Goal: Find specific page/section: Find specific page/section

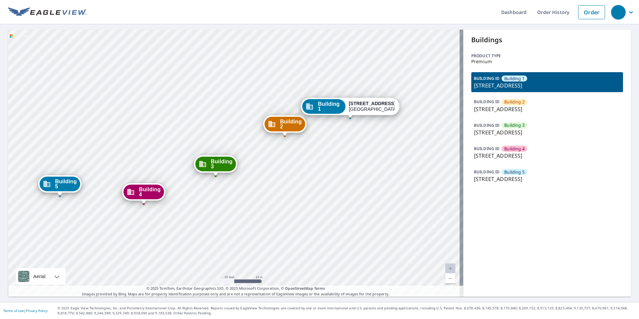
click at [21, 169] on div "Building 2 1905 Old Russellville Pike Clarksville, TN 37043 Building 3 1905 Old…" at bounding box center [235, 163] width 455 height 267
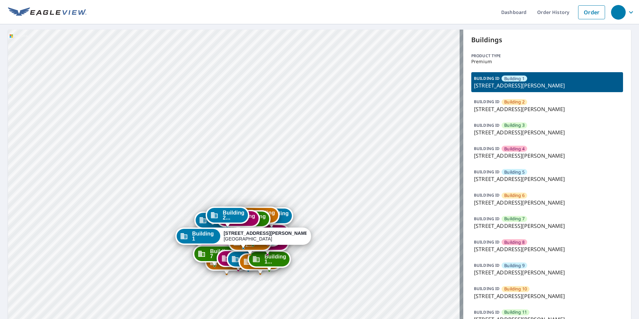
drag, startPoint x: 207, startPoint y: 237, endPoint x: 241, endPoint y: 132, distance: 110.7
click at [241, 132] on div "Building 2 1800 Carley Road Springdale, AR 72762 Building 3 1800 Carley Road Sp…" at bounding box center [235, 298] width 455 height 536
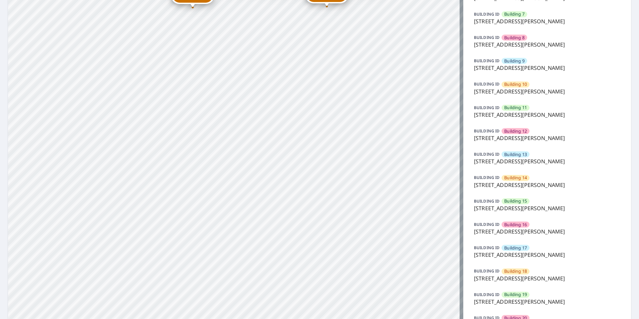
scroll to position [266, 0]
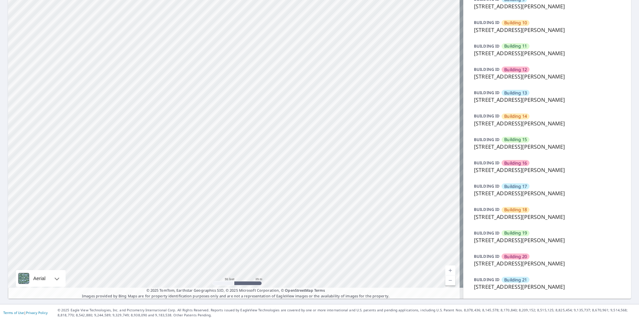
click at [505, 278] on span "Building 21" at bounding box center [515, 280] width 23 height 6
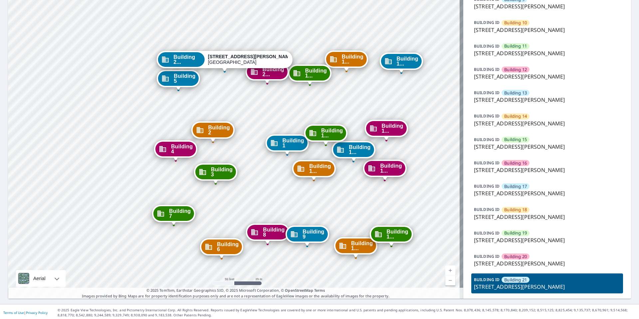
drag, startPoint x: 318, startPoint y: 172, endPoint x: 307, endPoint y: 191, distance: 22.0
click at [311, 174] on span "Building 1..." at bounding box center [320, 169] width 22 height 10
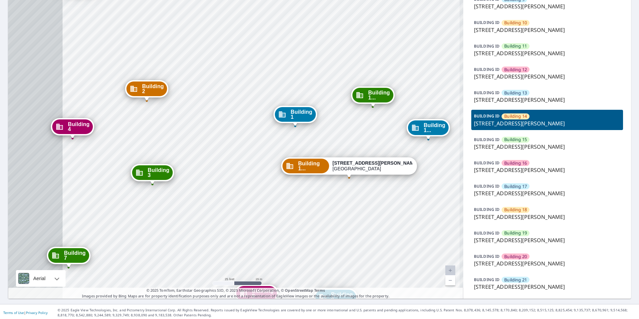
drag, startPoint x: 248, startPoint y: 209, endPoint x: 278, endPoint y: 281, distance: 78.2
click at [278, 286] on div "Building 1 1800 Carley Road Springdale, AR 72762 Building 2 1800 Carley Road Sp…" at bounding box center [235, 31] width 455 height 536
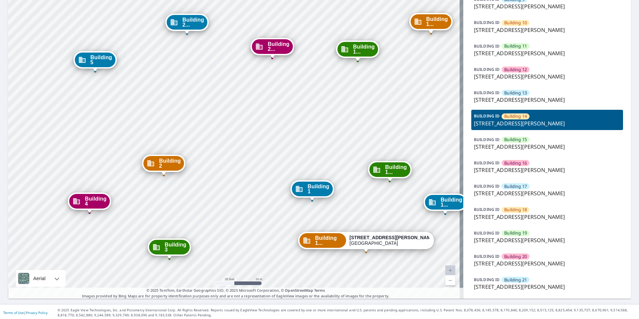
drag, startPoint x: 209, startPoint y: 132, endPoint x: 229, endPoint y: 187, distance: 58.0
click at [229, 187] on div "Building 1 1800 Carley Road Springdale, AR 72762 Building 2 1800 Carley Road Sp…" at bounding box center [235, 31] width 455 height 536
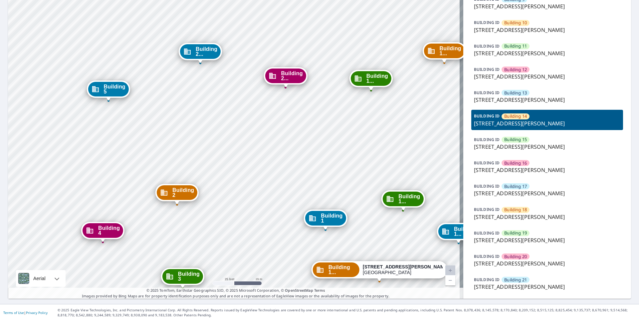
drag, startPoint x: 222, startPoint y: 90, endPoint x: 249, endPoint y: 186, distance: 100.7
click at [249, 186] on div "Building 1 1800 Carley Road Springdale, AR 72762 Building 2 1800 Carley Road Sp…" at bounding box center [235, 31] width 455 height 536
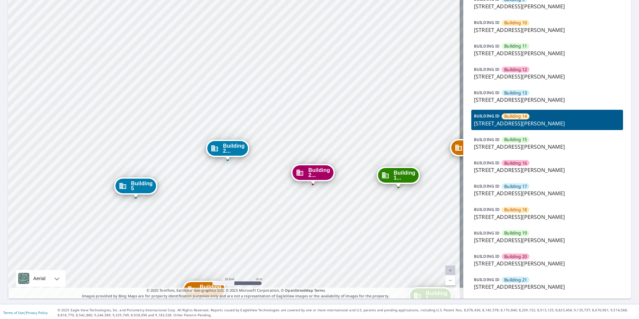
click at [233, 149] on span "Building 2..." at bounding box center [234, 149] width 22 height 10
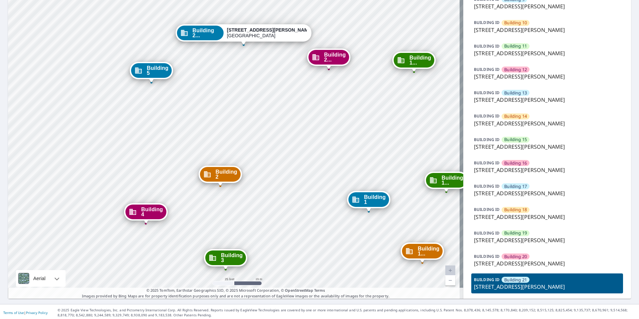
drag, startPoint x: 245, startPoint y: 114, endPoint x: 278, endPoint y: 198, distance: 90.6
click at [278, 198] on div "Building 1 1800 Carley Road Springdale, AR 72762 Building 2 1800 Carley Road Sp…" at bounding box center [235, 31] width 455 height 536
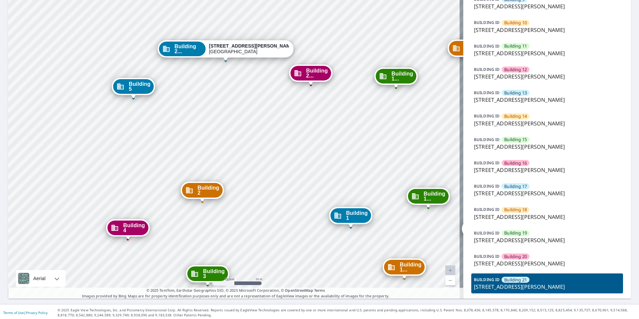
drag, startPoint x: 241, startPoint y: 234, endPoint x: 199, endPoint y: 181, distance: 67.6
click at [199, 181] on div "Building 1 1800 Carley Road Springdale, AR 72762 Building 2 1800 Carley Road Sp…" at bounding box center [235, 31] width 455 height 536
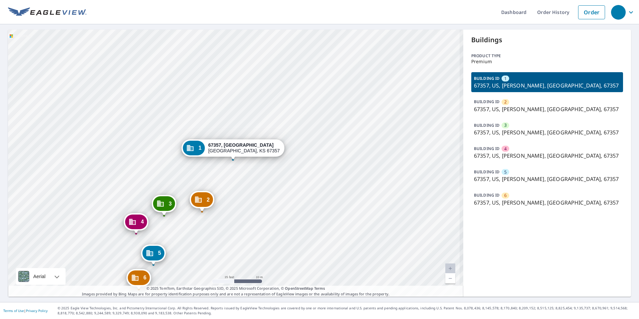
drag, startPoint x: 195, startPoint y: 175, endPoint x: 202, endPoint y: 150, distance: 25.3
click at [202, 150] on div "2 67357, US Parsons, KS 67357 3 67357, US Parsons, KS 67357 4 67357, US Parsons…" at bounding box center [235, 163] width 455 height 267
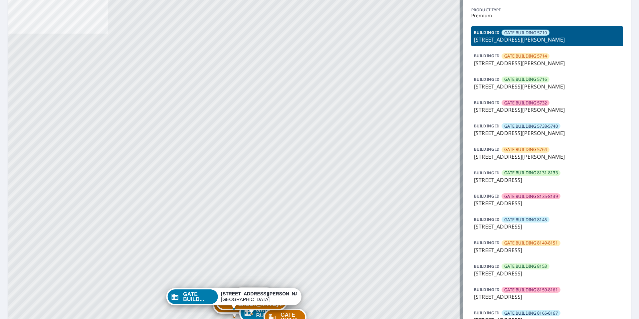
scroll to position [67, 0]
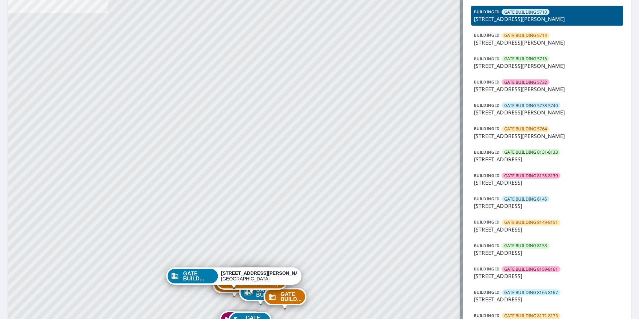
drag, startPoint x: 232, startPoint y: 210, endPoint x: 233, endPoint y: 68, distance: 141.5
click at [231, 71] on div "GATE BUILD... 5704 Caruth Haven Ln Dallas, TX 75206 GATE BUILD... 5716 Caruth H…" at bounding box center [235, 289] width 455 height 653
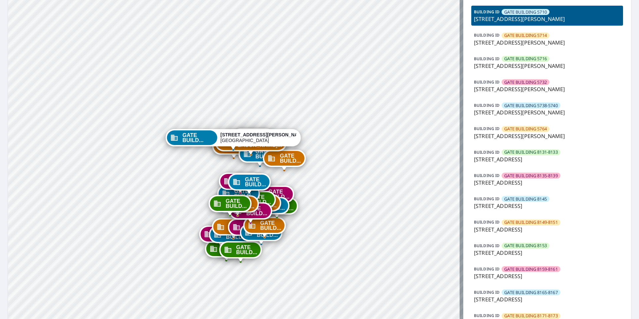
drag, startPoint x: 260, startPoint y: 233, endPoint x: 283, endPoint y: 177, distance: 60.2
click at [285, 218] on div "GATE BUILD..." at bounding box center [265, 225] width 40 height 15
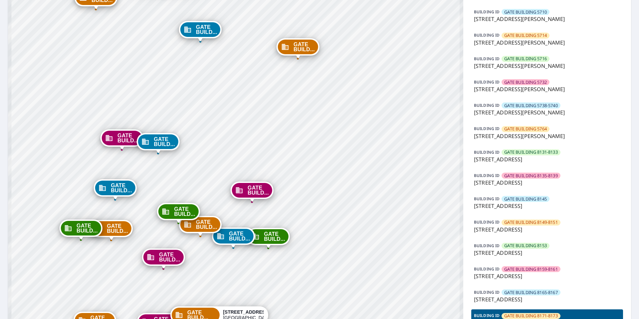
drag, startPoint x: 218, startPoint y: 271, endPoint x: 327, endPoint y: 1, distance: 291.2
click at [342, 0] on html "Dashboard Order History Order GATE BUILD... 5704 Caruth Haven Ln Dallas, TX 752…" at bounding box center [319, 159] width 639 height 319
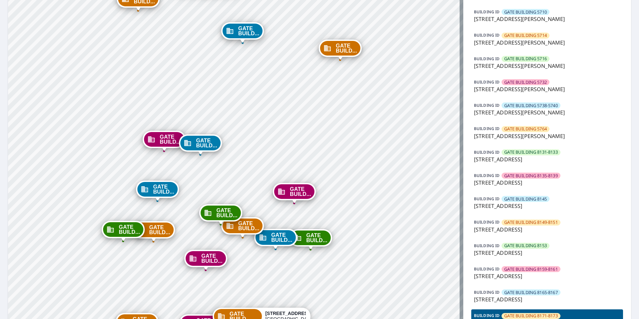
drag, startPoint x: 262, startPoint y: 210, endPoint x: 366, endPoint y: 6, distance: 229.6
click at [366, 6] on div "GATE BUILD... 5704 Caruth Haven Ln Dallas, TX 75206 GATE BUILD... 5704 Caruth H…" at bounding box center [235, 289] width 455 height 653
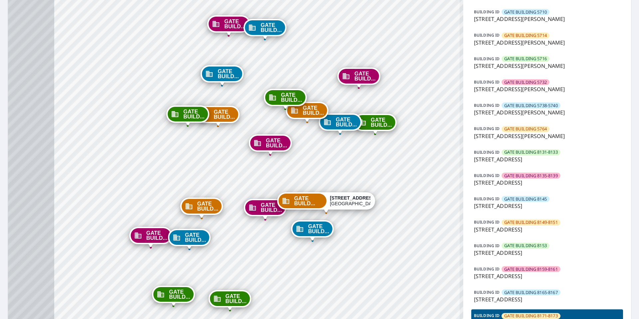
drag, startPoint x: 294, startPoint y: 175, endPoint x: 356, endPoint y: 63, distance: 128.6
click at [356, 63] on div "GATE BUILD... 5704 Caruth Haven Ln Dallas, TX 75206 GATE BUILD... 5704 Caruth H…" at bounding box center [235, 289] width 455 height 653
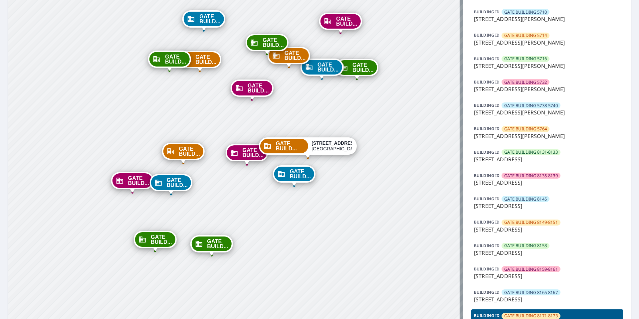
drag, startPoint x: 247, startPoint y: 86, endPoint x: 246, endPoint y: 43, distance: 43.6
click at [246, 43] on div "GATE BUILD... 5704 Caruth Haven Ln Dallas, TX 75206 GATE BUILD... 5704 Caruth H…" at bounding box center [235, 289] width 455 height 653
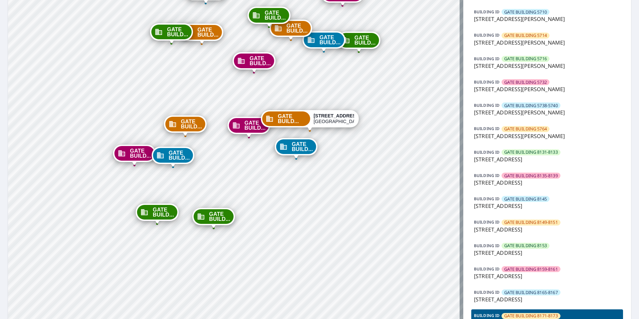
click at [207, 212] on div "GATE BUILD..." at bounding box center [213, 216] width 40 height 15
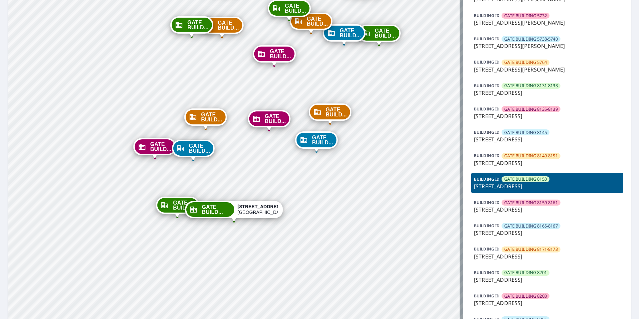
scroll to position [166, 0]
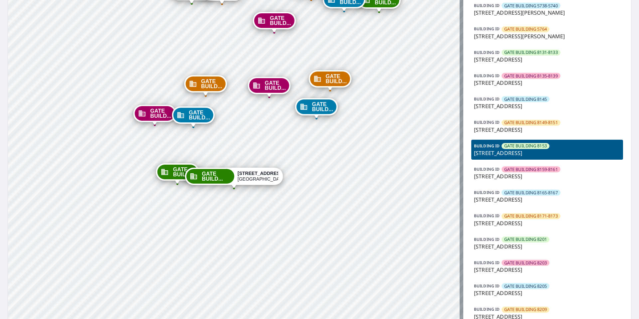
click at [541, 197] on p "8219 Southwestern Blvd, Dallas, TX, 75206" at bounding box center [547, 200] width 147 height 8
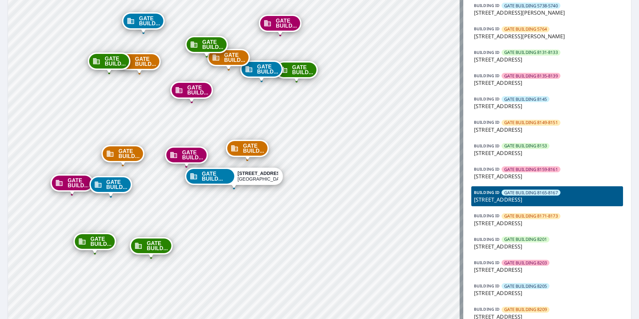
click at [536, 175] on p "8135 Southwestern Blvd, Dallas, TX, 75206" at bounding box center [547, 176] width 147 height 8
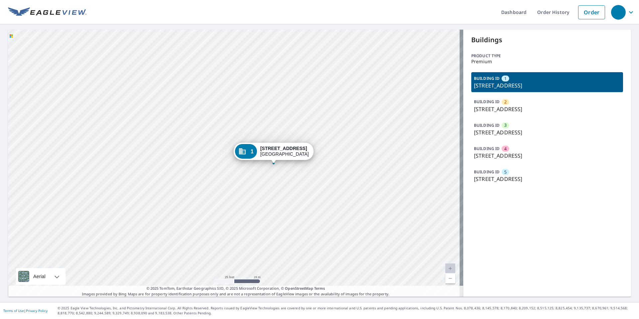
drag, startPoint x: 240, startPoint y: 183, endPoint x: 250, endPoint y: 197, distance: 17.4
click at [250, 197] on div "2 7719 SW 60th Pl Gainesville, FL 32608 3 7808 SW 59th Ln Gainesville, FL 32608…" at bounding box center [235, 163] width 455 height 267
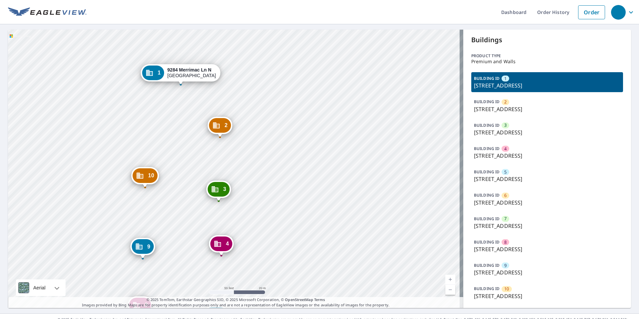
drag, startPoint x: 231, startPoint y: 205, endPoint x: 144, endPoint y: 202, distance: 86.9
click at [144, 202] on div "2 9268 Merrimac Ln N Maple Grove, MN 55311 3 9252 Merrimac Ln N Maple Grove, MN…" at bounding box center [235, 169] width 455 height 279
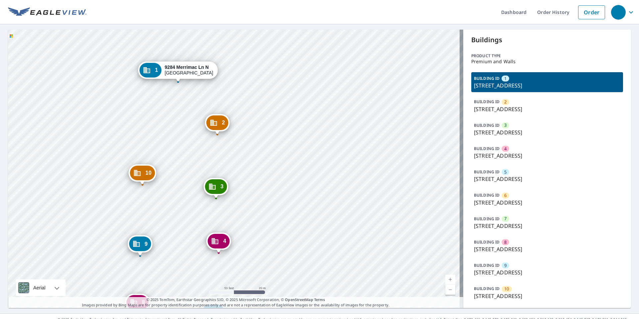
drag, startPoint x: 194, startPoint y: 213, endPoint x: 249, endPoint y: 135, distance: 96.0
click at [249, 135] on div "2 9268 Merrimac Ln N Maple Grove, MN 55311 3 9252 Merrimac Ln N Maple Grove, MN…" at bounding box center [235, 169] width 455 height 279
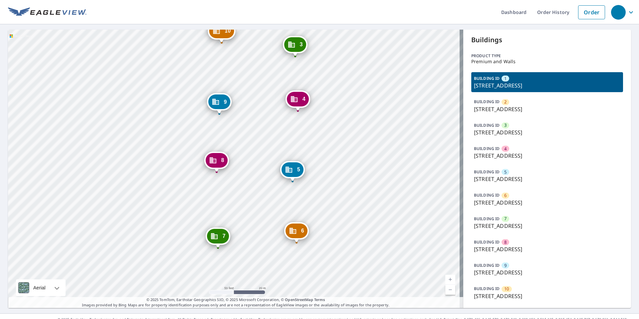
drag, startPoint x: 253, startPoint y: 170, endPoint x: 256, endPoint y: 151, distance: 19.3
click at [256, 151] on div "2 9268 Merrimac Ln N Maple Grove, MN 55311 3 9252 Merrimac Ln N Maple Grove, MN…" at bounding box center [235, 169] width 455 height 279
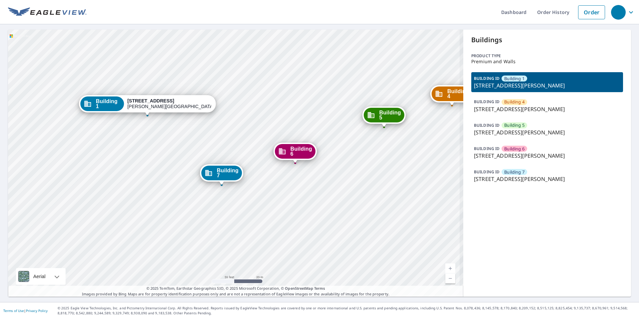
drag, startPoint x: 256, startPoint y: 174, endPoint x: 269, endPoint y: 218, distance: 45.8
click at [269, 218] on div "Building 4 24700 Deepwater Point Dr Saint Michaels, MD 21663 Building 5 24700 D…" at bounding box center [235, 163] width 455 height 267
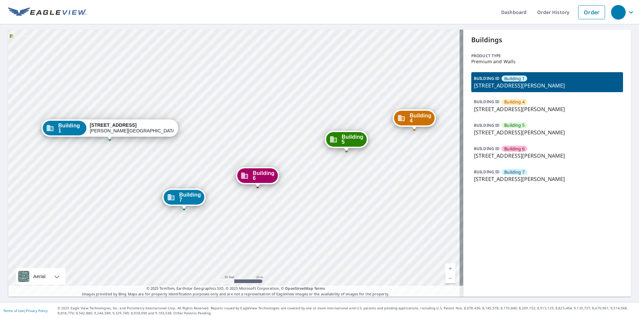
drag, startPoint x: 294, startPoint y: 173, endPoint x: 226, endPoint y: 154, distance: 70.8
click at [231, 154] on div "Building 4 [STREET_ADDRESS][PERSON_NAME] Building [GEOGRAPHIC_DATA][STREET_ADDR…" at bounding box center [235, 163] width 455 height 267
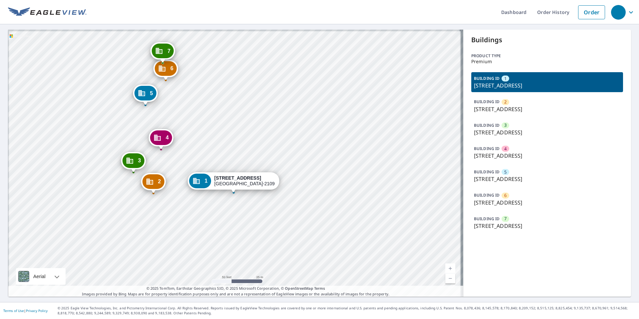
drag, startPoint x: 175, startPoint y: 167, endPoint x: 199, endPoint y: 201, distance: 42.0
click at [199, 201] on div "2 16130 N Cleveland Ave North Fort Myers, FL 33903 3 16130 N Cleveland Ave Nort…" at bounding box center [235, 163] width 455 height 267
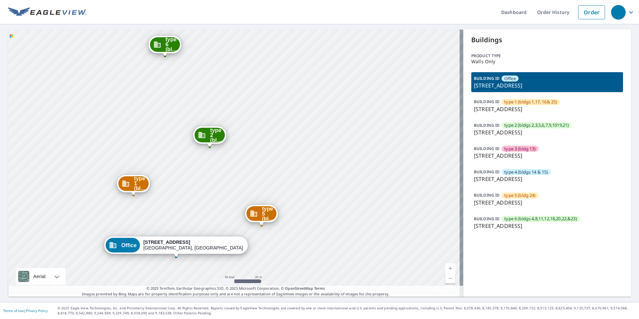
drag, startPoint x: 193, startPoint y: 139, endPoint x: 248, endPoint y: 94, distance: 71.0
click at [248, 94] on div "type 1 (bl... 1630 Poplar Oaks Cir Memphis, TN 38120 type 2 (bl... 1633 Poplar …" at bounding box center [235, 163] width 455 height 267
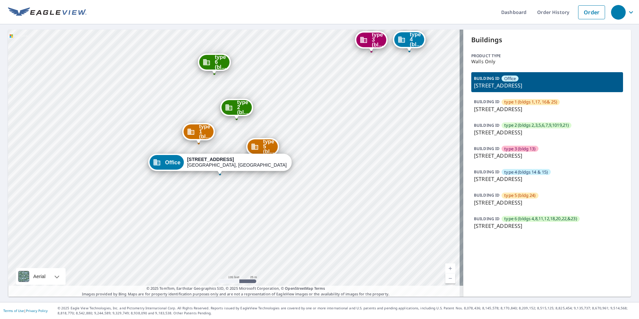
click at [209, 64] on icon "Dropped pin, building type 6 (bldgs 4,8,11,12,18,20,22,&23), Commercial propert…" at bounding box center [206, 62] width 8 height 8
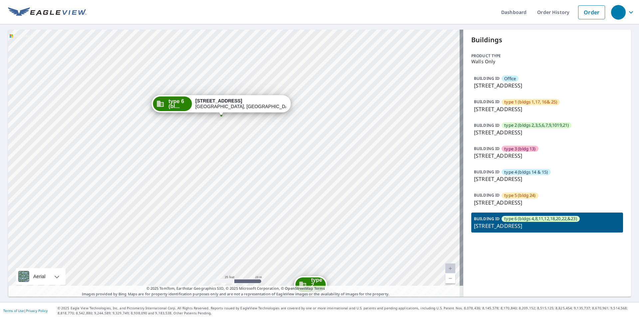
drag, startPoint x: 217, startPoint y: 189, endPoint x: 199, endPoint y: 137, distance: 55.8
click at [199, 137] on div "Office 6661 N Quail Hollow Rd Memphis, TN 38120 type 1 (bl... 1630 Poplar Oaks …" at bounding box center [235, 163] width 455 height 267
click at [65, 143] on div "Office 6661 N Quail Hollow Rd Memphis, TN 38120 type 1 (bl... 1630 Poplar Oaks …" at bounding box center [235, 163] width 455 height 267
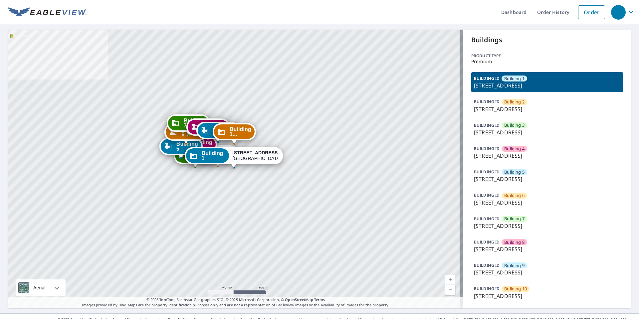
click at [502, 205] on p "[STREET_ADDRESS]" at bounding box center [547, 203] width 147 height 8
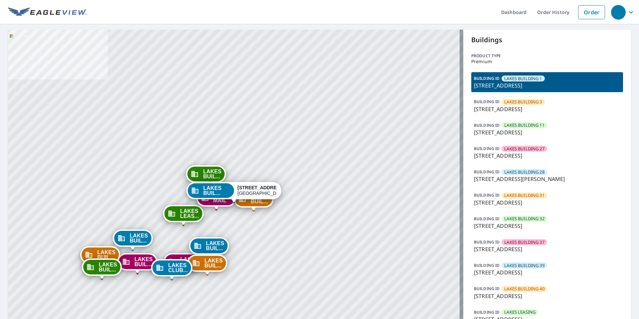
click at [532, 130] on p "[STREET_ADDRESS]" at bounding box center [547, 133] width 147 height 8
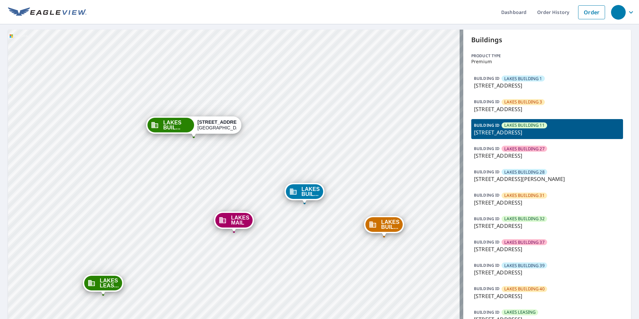
drag, startPoint x: 233, startPoint y: 232, endPoint x: 165, endPoint y: 184, distance: 83.0
click at [165, 184] on div "LAKES BUIL... [STREET_ADDRESS] LAKES BUIL... [STREET_ADDRESS] LAKES BUIL... [ST…" at bounding box center [235, 204] width 455 height 349
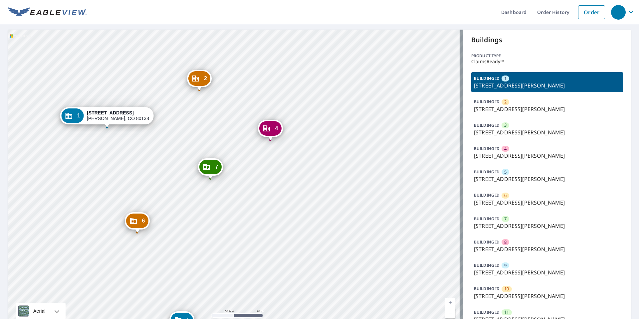
drag, startPoint x: 232, startPoint y: 109, endPoint x: 242, endPoint y: 176, distance: 68.6
click at [246, 181] on div "2 [STREET_ADDRESS][PERSON_NAME] [STREET_ADDRESS][PERSON_NAME] 4 [STREET_ADDRESS…" at bounding box center [235, 181] width 455 height 302
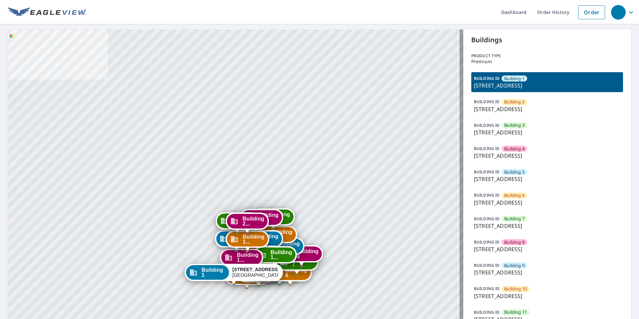
click at [525, 160] on div "BUILDING [GEOGRAPHIC_DATA] [GEOGRAPHIC_DATA][STREET_ADDRESS]" at bounding box center [547, 153] width 152 height 20
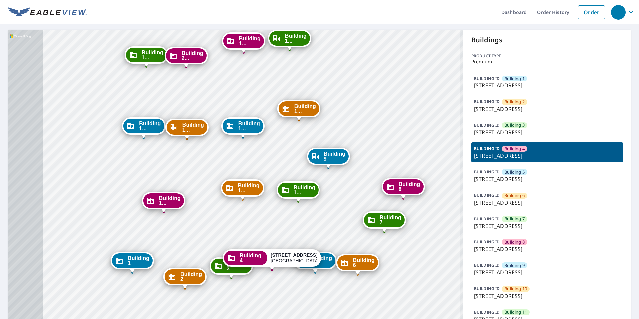
drag, startPoint x: 216, startPoint y: 214, endPoint x: 257, endPoint y: 100, distance: 121.4
click at [257, 100] on div "Building [GEOGRAPHIC_DATA][STREET_ADDRESS] [GEOGRAPHIC_DATA][STREET_ADDRESS] [G…" at bounding box center [235, 286] width 455 height 512
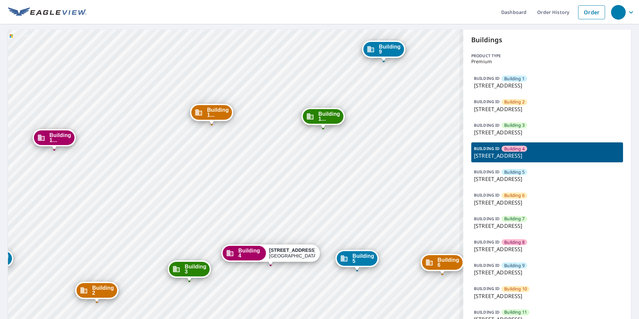
drag, startPoint x: 268, startPoint y: 292, endPoint x: 263, endPoint y: 212, distance: 80.0
click at [263, 213] on div "Building 1 1152 Chelsea Drive Lake Zurich, IL 60047 Building 2 1152 Chelsea Dri…" at bounding box center [235, 286] width 455 height 512
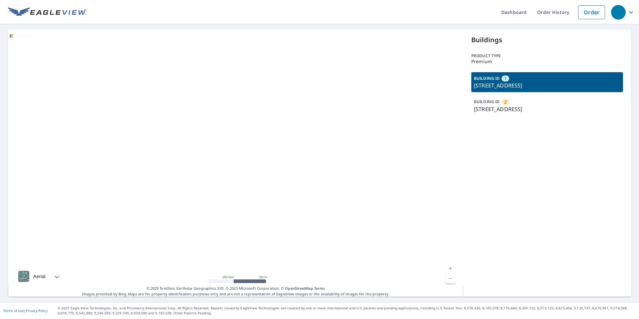
click at [504, 104] on div "2" at bounding box center [506, 102] width 8 height 6
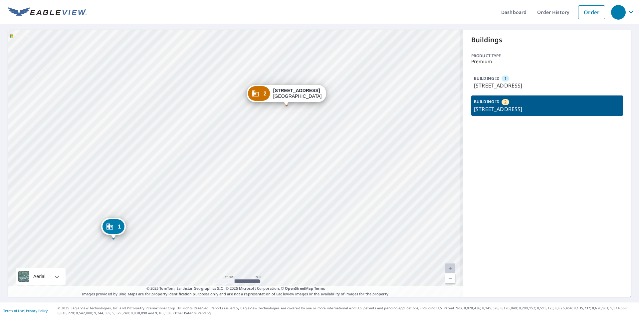
drag, startPoint x: 278, startPoint y: 144, endPoint x: 251, endPoint y: 197, distance: 59.0
click at [251, 197] on div "1 3801 Us Highway 17 Richmond Hill, GA 31324 2 3745 Us Highway 17 Richmond Hill…" at bounding box center [235, 163] width 455 height 267
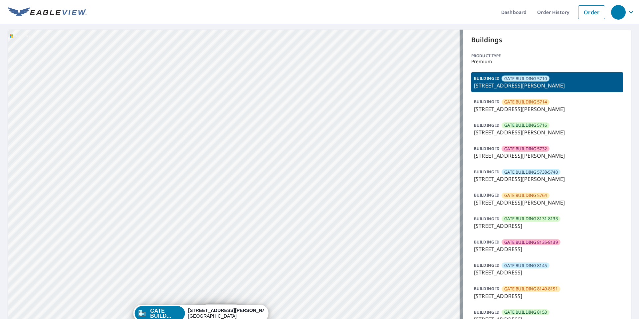
drag, startPoint x: 388, startPoint y: 253, endPoint x: 302, endPoint y: 143, distance: 139.7
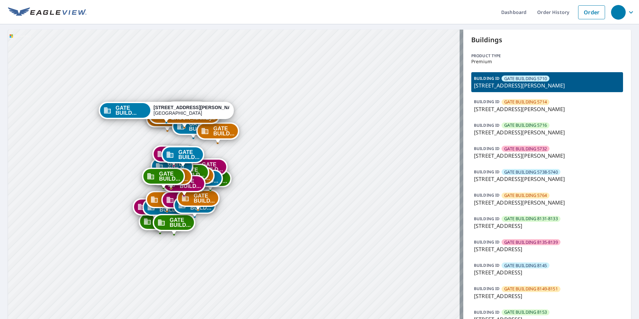
drag, startPoint x: 256, startPoint y: 240, endPoint x: 248, endPoint y: 166, distance: 74.7
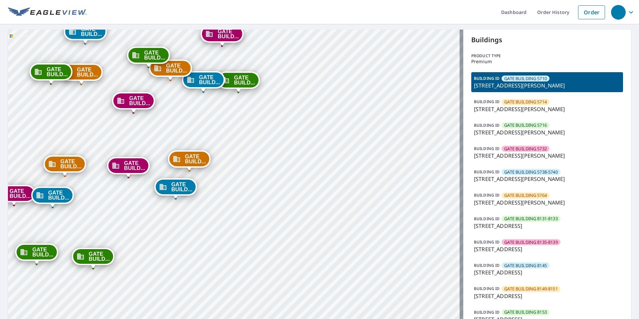
drag, startPoint x: 232, startPoint y: 178, endPoint x: 234, endPoint y: 235, distance: 57.0
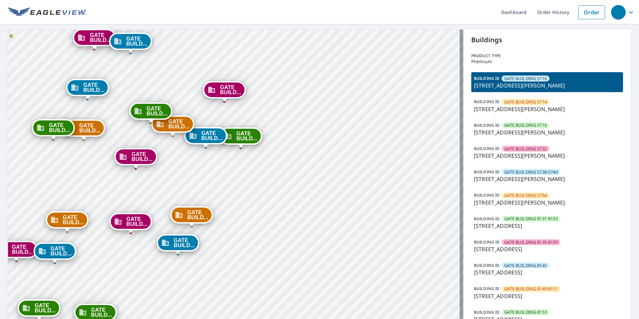
click at [241, 139] on span "GATE BUILD..." at bounding box center [246, 136] width 21 height 10
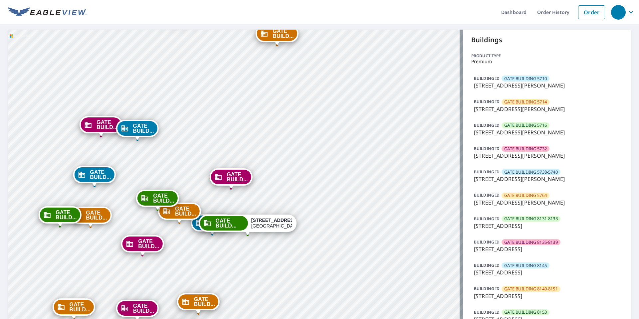
drag, startPoint x: 270, startPoint y: 236, endPoint x: 289, endPoint y: 139, distance: 99.0
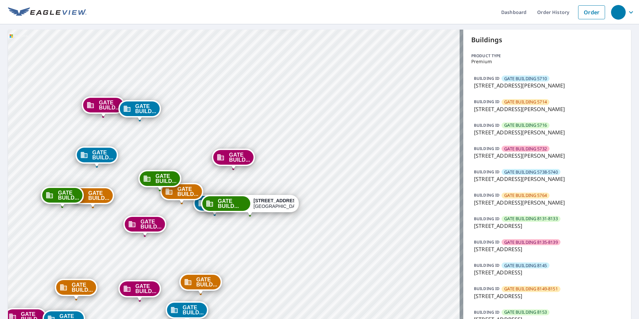
click at [269, 208] on div "8201 Southwestern Blvd Dallas, TX 75206" at bounding box center [274, 203] width 41 height 11
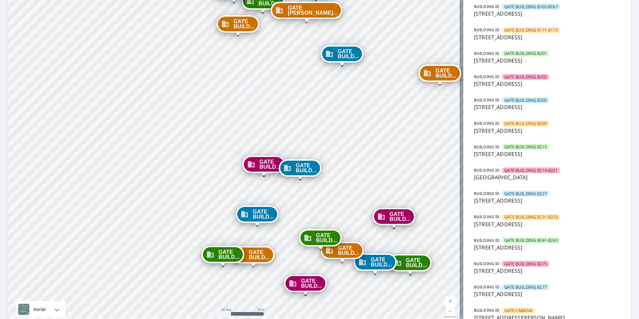
scroll to position [352, 0]
click at [509, 58] on p "8201 Southwestern Blvd, Dallas, TX, 75206" at bounding box center [547, 61] width 147 height 8
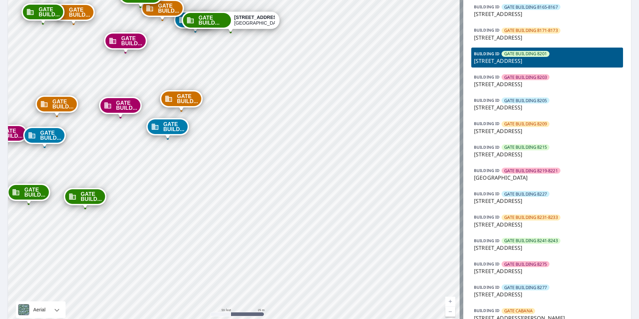
drag, startPoint x: 247, startPoint y: 117, endPoint x: 261, endPoint y: 300, distance: 183.7
click at [261, 300] on div "GATE BUILD... 5704 Caruth Haven Ln Dallas, TX 75206 GATE BUILD... 5704 Caruth H…" at bounding box center [235, 3] width 455 height 653
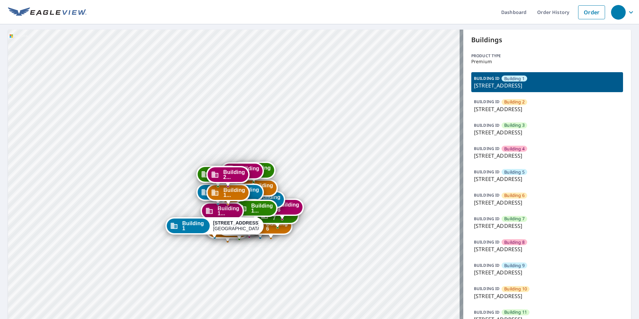
drag, startPoint x: 207, startPoint y: 178, endPoint x: 170, endPoint y: 104, distance: 83.7
click at [170, 104] on div "Building [GEOGRAPHIC_DATA][STREET_ADDRESS] [GEOGRAPHIC_DATA][STREET_ADDRESS] [G…" at bounding box center [235, 286] width 455 height 512
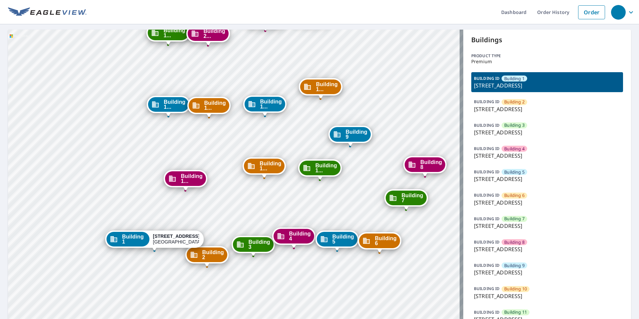
drag, startPoint x: 163, startPoint y: 173, endPoint x: 143, endPoint y: 193, distance: 29.0
click at [161, 202] on div "Building [GEOGRAPHIC_DATA][STREET_ADDRESS] [GEOGRAPHIC_DATA][STREET_ADDRESS] [G…" at bounding box center [235, 286] width 455 height 512
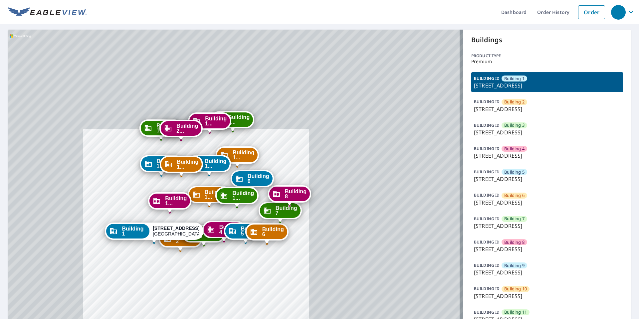
drag, startPoint x: 141, startPoint y: 178, endPoint x: 126, endPoint y: 185, distance: 16.2
click at [149, 195] on div "Building 1... [STREET_ADDRESS]" at bounding box center [169, 202] width 43 height 21
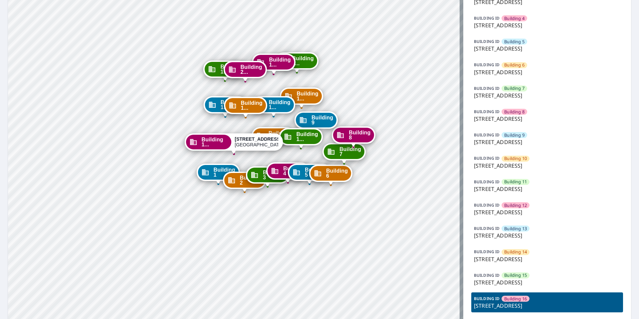
scroll to position [67, 0]
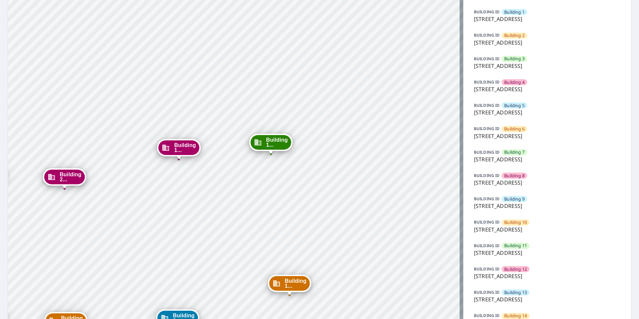
click at [268, 143] on span "Building 1..." at bounding box center [277, 143] width 22 height 10
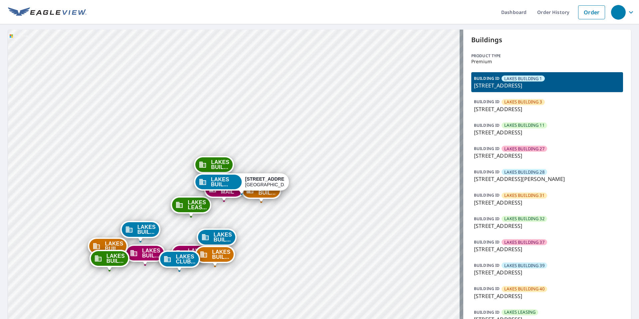
drag, startPoint x: 314, startPoint y: 214, endPoint x: 361, endPoint y: 133, distance: 94.4
click at [361, 133] on div "LAKES BUIL... 8740 Southwestern Blvd Dallas, TX 75206 LAKES BUIL... 8610 Southw…" at bounding box center [235, 204] width 455 height 349
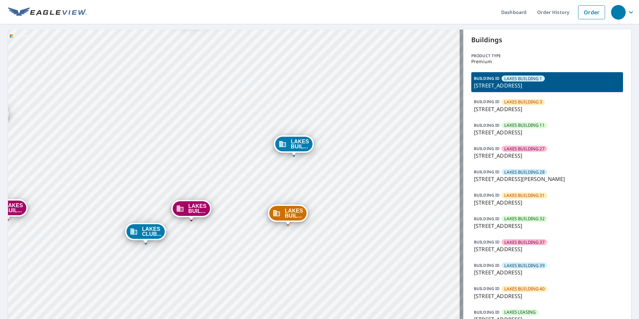
drag, startPoint x: 507, startPoint y: 175, endPoint x: 504, endPoint y: 173, distance: 3.8
click at [507, 174] on div "BUILDING ID LAKES BUILDING 28 5955 Caruth Haven Ln, Dallas, TX, 75206" at bounding box center [547, 176] width 152 height 20
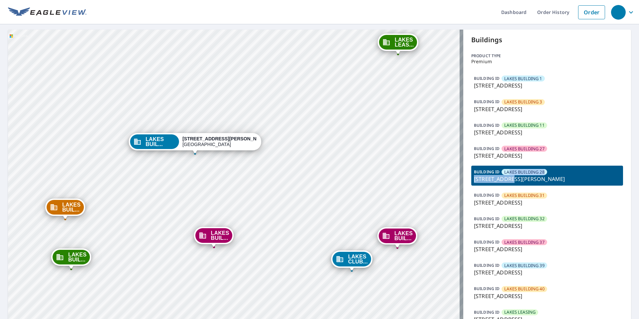
drag, startPoint x: 369, startPoint y: 224, endPoint x: 330, endPoint y: 70, distance: 159.0
click at [330, 70] on div "LAKES BUIL... 8620 Southwestern Blvd Dallas, TX 75206 LAKES BUIL... 8740 Southw…" at bounding box center [235, 204] width 455 height 349
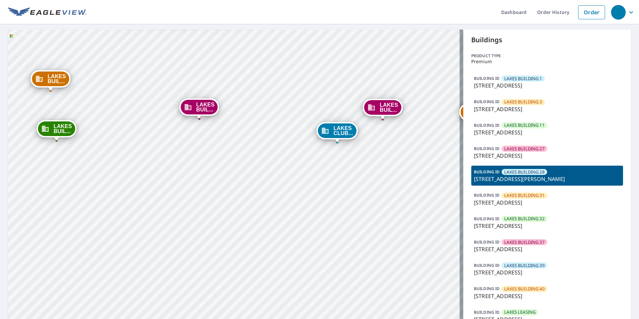
click at [530, 181] on p "[STREET_ADDRESS][PERSON_NAME]" at bounding box center [547, 179] width 147 height 8
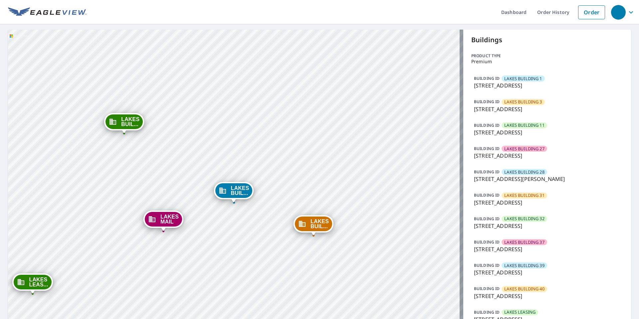
click at [540, 177] on p "5955 Caruth Haven Ln, Dallas, TX, 75206" at bounding box center [547, 179] width 147 height 8
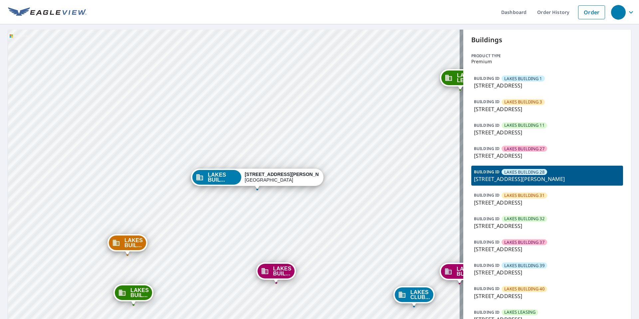
drag, startPoint x: 268, startPoint y: 223, endPoint x: 313, endPoint y: 168, distance: 71.2
click at [325, 180] on div "LAKES BUIL... 8620 Southwestern Blvd Dallas, TX 75206 LAKES BUIL... 8740 Southw…" at bounding box center [235, 204] width 455 height 349
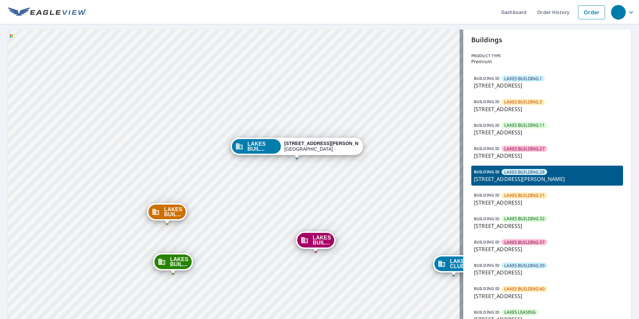
click at [296, 141] on div "LAKES BUIL... 5955 Caruth Haven Ln Dallas, TX 75206" at bounding box center [296, 146] width 133 height 17
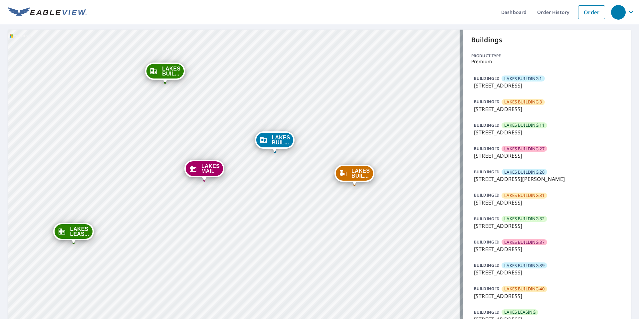
drag, startPoint x: 258, startPoint y: 166, endPoint x: 299, endPoint y: 126, distance: 57.4
click at [301, 120] on div "LAKES BUIL... 8740 Southwestern Blvd Dallas, TX 75206 LAKES BUIL... 8610 Southw…" at bounding box center [235, 204] width 455 height 349
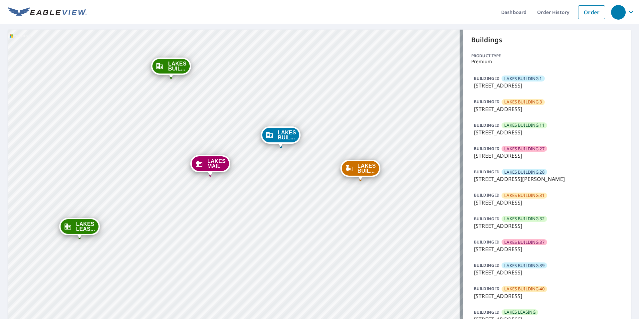
click at [286, 139] on span "LAKES BUIL..." at bounding box center [287, 135] width 18 height 10
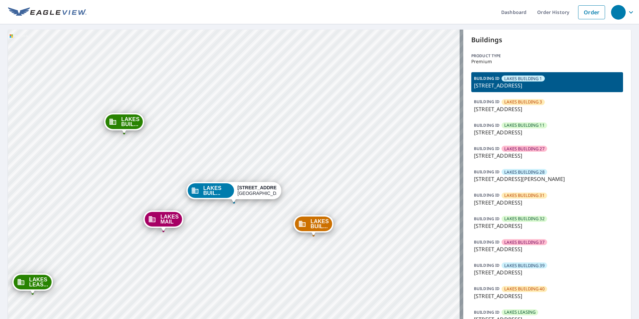
click at [555, 183] on p "5955 Caruth Haven Ln, Dallas, TX, 75206" at bounding box center [547, 179] width 147 height 8
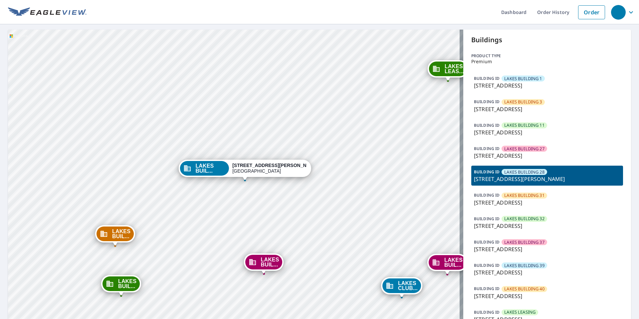
drag, startPoint x: 242, startPoint y: 228, endPoint x: 254, endPoint y: 192, distance: 37.7
click at [254, 192] on div "LAKES BUIL... 8620 Southwestern Blvd Dallas, TX 75206 LAKES BUIL... 8740 Southw…" at bounding box center [235, 204] width 455 height 349
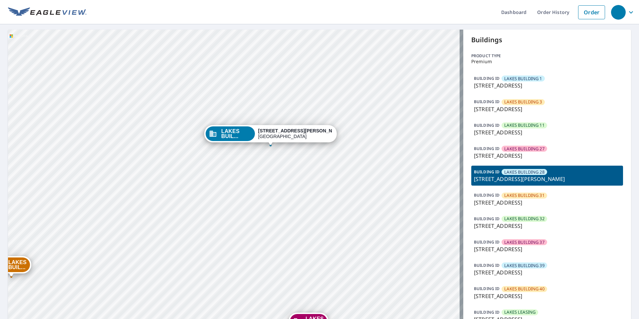
drag, startPoint x: 262, startPoint y: 157, endPoint x: 263, endPoint y: 184, distance: 27.7
click at [263, 184] on div "LAKES BUIL... 8620 Southwestern Blvd Dallas, TX 75206 LAKES BUIL... 8740 Southw…" at bounding box center [235, 204] width 455 height 349
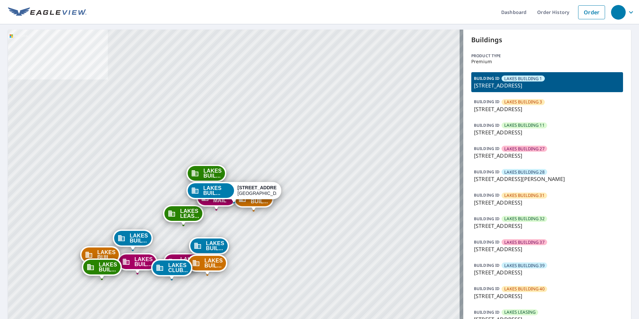
drag, startPoint x: 519, startPoint y: 244, endPoint x: 508, endPoint y: 245, distance: 11.0
click at [519, 244] on span "LAKES BUILDING 37" at bounding box center [524, 242] width 40 height 6
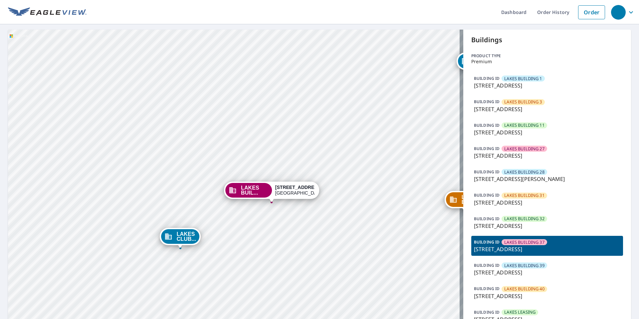
click at [516, 103] on span "LAKES BUILDING 3" at bounding box center [523, 102] width 38 height 6
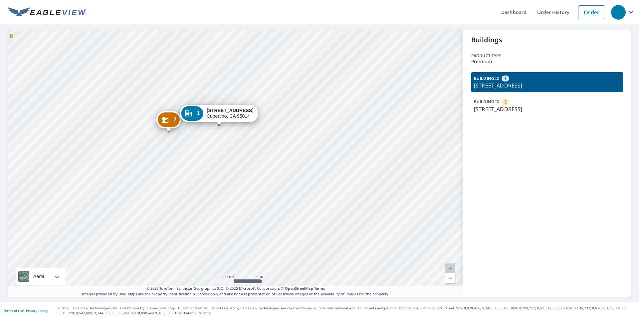
drag, startPoint x: 206, startPoint y: 152, endPoint x: 246, endPoint y: 171, distance: 44.2
click at [247, 171] on div "2 [STREET_ADDRESS] [STREET_ADDRESS]" at bounding box center [235, 163] width 455 height 267
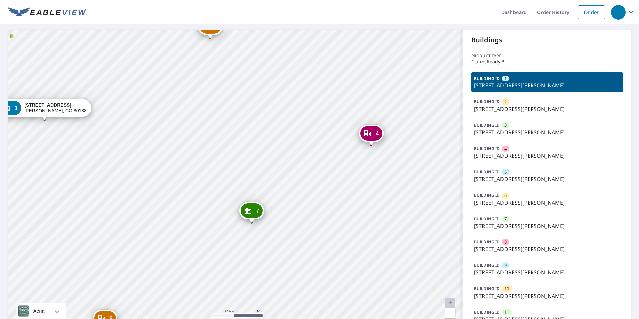
drag, startPoint x: 262, startPoint y: 229, endPoint x: 252, endPoint y: 140, distance: 89.1
click at [252, 202] on div "7 19123 Cottonwood Dr Parker, CO 80138" at bounding box center [251, 210] width 25 height 17
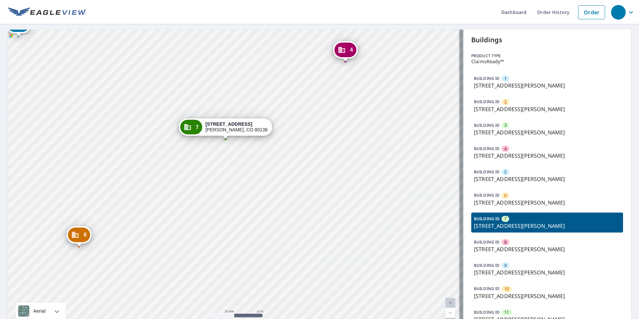
drag, startPoint x: 203, startPoint y: 145, endPoint x: 194, endPoint y: 102, distance: 44.0
click at [194, 102] on div "1 19011 Cottonwood Dr Parker, CO 80138 2 19033 Cottonwood Dr Parker, CO 80138 3…" at bounding box center [235, 181] width 455 height 302
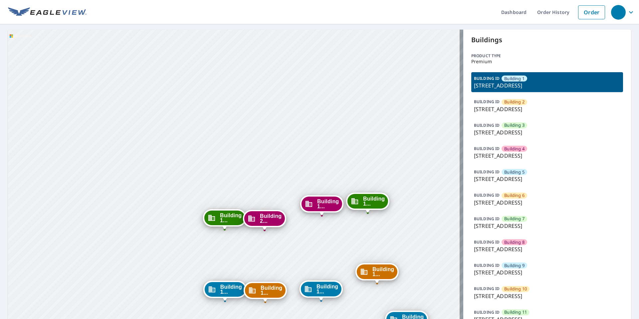
drag, startPoint x: 218, startPoint y: 261, endPoint x: 206, endPoint y: 183, distance: 78.4
click at [207, 184] on div "Building [GEOGRAPHIC_DATA][STREET_ADDRESS] [GEOGRAPHIC_DATA][STREET_ADDRESS] [G…" at bounding box center [235, 286] width 455 height 512
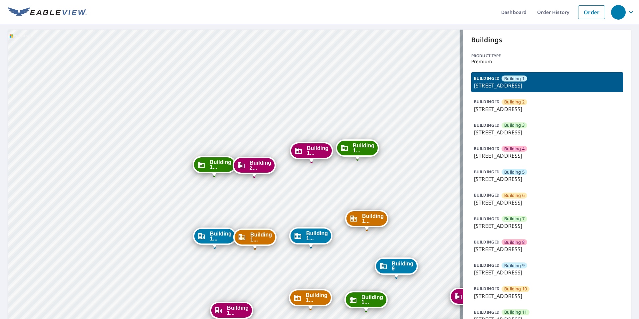
click at [520, 80] on span "Building 1" at bounding box center [514, 79] width 20 height 6
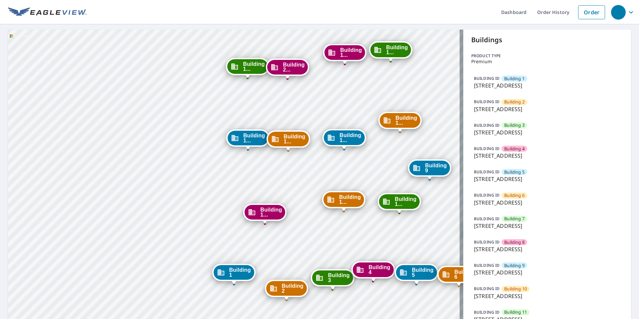
click at [527, 86] on p "1152 Chelsea Drive, Lake Zurich, IL, 60047" at bounding box center [547, 86] width 147 height 8
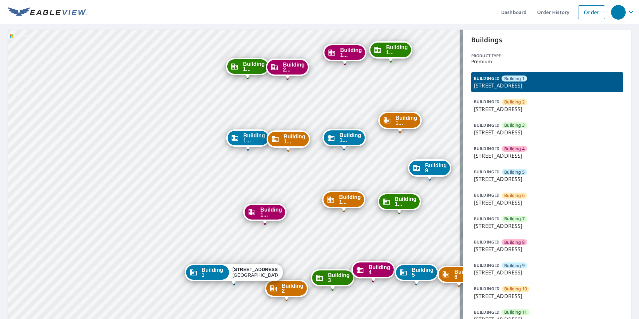
drag, startPoint x: 222, startPoint y: 242, endPoint x: 209, endPoint y: 157, distance: 86.0
click at [209, 157] on div "Building 2 1152 Chelsea Drive Lake Zurich, IL 60047 Building 3 1152 Chelsea Dri…" at bounding box center [235, 286] width 455 height 512
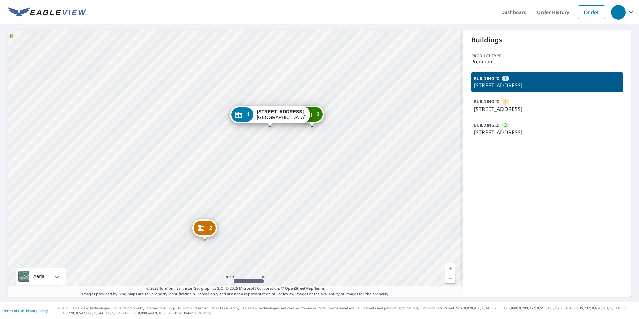
drag, startPoint x: 246, startPoint y: 182, endPoint x: 246, endPoint y: 157, distance: 24.6
click at [246, 157] on div "2 [STREET_ADDRESS] 3 [STREET_ADDRESS] 1 [STREET_ADDRESS]" at bounding box center [235, 163] width 455 height 267
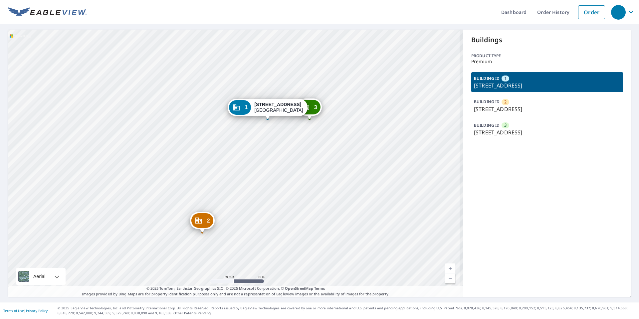
drag, startPoint x: 248, startPoint y: 152, endPoint x: 233, endPoint y: 139, distance: 20.1
click at [233, 139] on div "2 [STREET_ADDRESS] 3 [STREET_ADDRESS] 1 [STREET_ADDRESS]" at bounding box center [235, 163] width 455 height 267
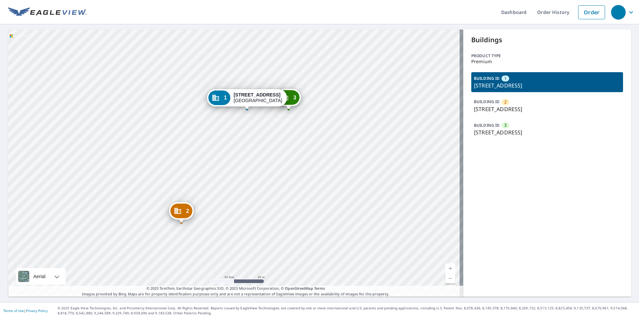
click at [488, 110] on p "[STREET_ADDRESS]" at bounding box center [547, 109] width 147 height 8
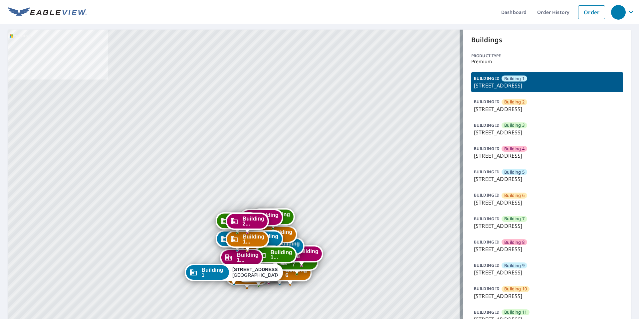
click at [477, 229] on p "[STREET_ADDRESS]" at bounding box center [547, 226] width 147 height 8
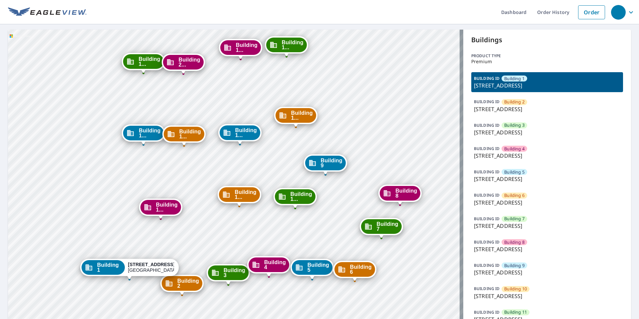
drag, startPoint x: 267, startPoint y: 257, endPoint x: 177, endPoint y: 149, distance: 141.2
click at [172, 153] on div "Building [GEOGRAPHIC_DATA][STREET_ADDRESS] [GEOGRAPHIC_DATA][STREET_ADDRESS] [G…" at bounding box center [235, 286] width 455 height 512
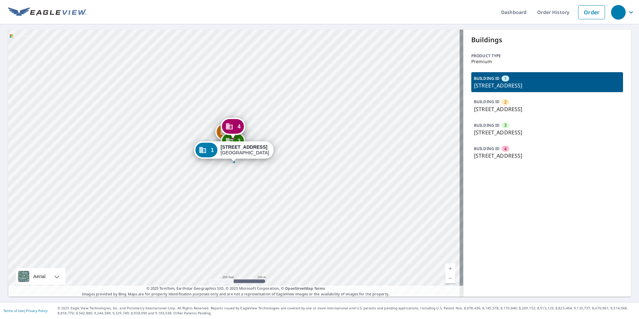
drag, startPoint x: 188, startPoint y: 162, endPoint x: 165, endPoint y: 171, distance: 24.6
click at [165, 171] on div "2 800 S Courtenay Pkwy Merritt Island, FL 32952 3 800 S Courtenay Pkwy Merritt …" at bounding box center [235, 163] width 455 height 267
drag, startPoint x: 508, startPoint y: 129, endPoint x: 504, endPoint y: 132, distance: 4.3
click at [507, 129] on p "5286 Table Rock Rd, Medford, OR, 97502" at bounding box center [547, 133] width 147 height 8
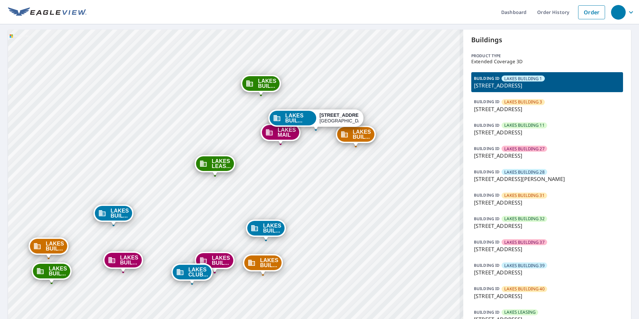
drag, startPoint x: 213, startPoint y: 230, endPoint x: 261, endPoint y: 172, distance: 75.6
click at [261, 172] on div "LAKES BUIL... [STREET_ADDRESS] LAKES BUIL... [STREET_ADDRESS] LAKES BUIL... [ST…" at bounding box center [235, 204] width 455 height 349
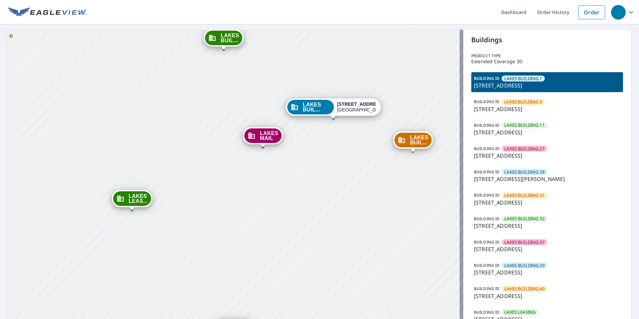
drag, startPoint x: 327, startPoint y: 174, endPoint x: 317, endPoint y: 202, distance: 29.9
click at [317, 202] on div "LAKES BUIL... 8740 Southwestern Blvd Dallas, TX 75206 LAKES BUIL... 8610 Southw…" at bounding box center [235, 204] width 455 height 349
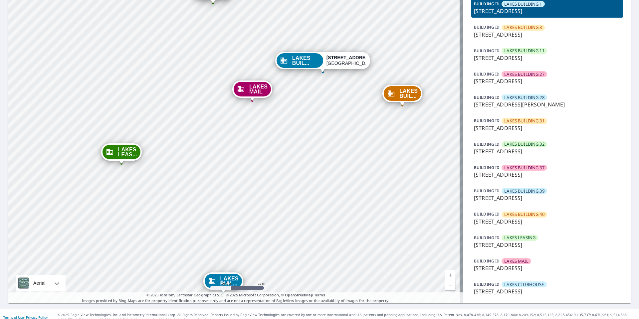
scroll to position [81, 0]
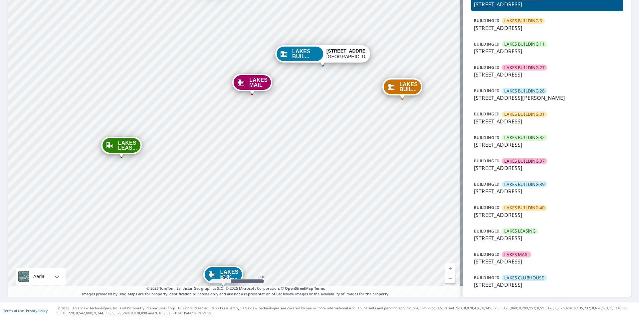
drag, startPoint x: 508, startPoint y: 236, endPoint x: 465, endPoint y: 234, distance: 42.3
click at [508, 236] on p "8160 Southwestern Blvd, Dallas, TX, 75206" at bounding box center [547, 238] width 147 height 8
